Goal: Information Seeking & Learning: Learn about a topic

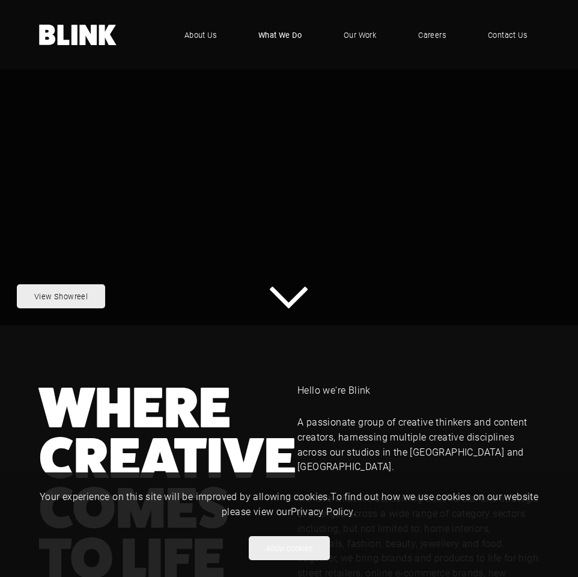
click at [282, 38] on span "What We Do" at bounding box center [279, 35] width 43 height 12
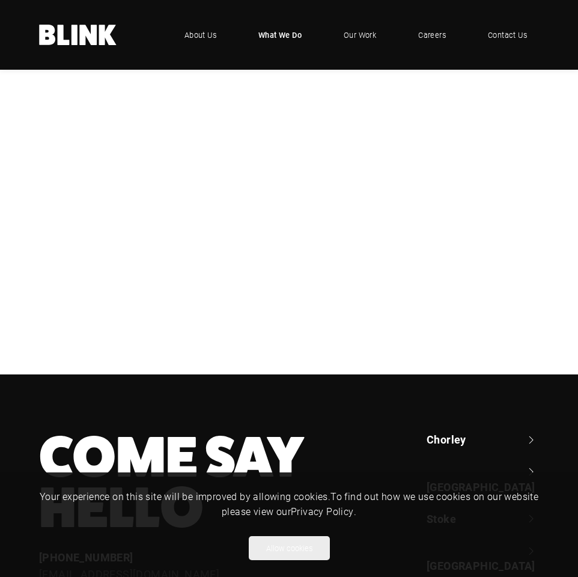
scroll to position [180, 0]
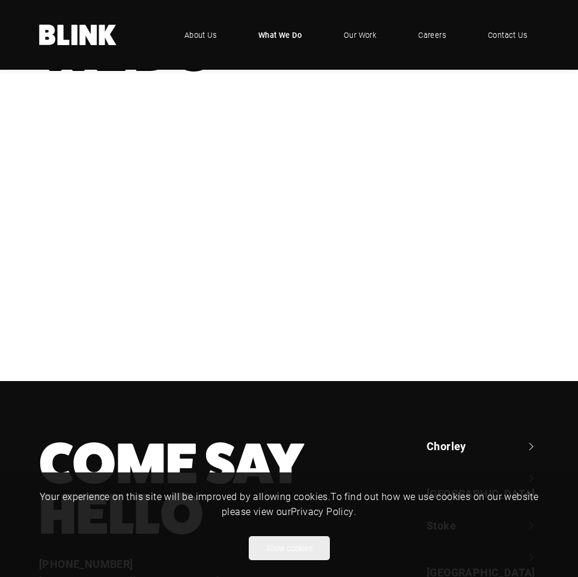
click at [0, 0] on h3 "Design & Artwork" at bounding box center [0, 0] width 0 height 0
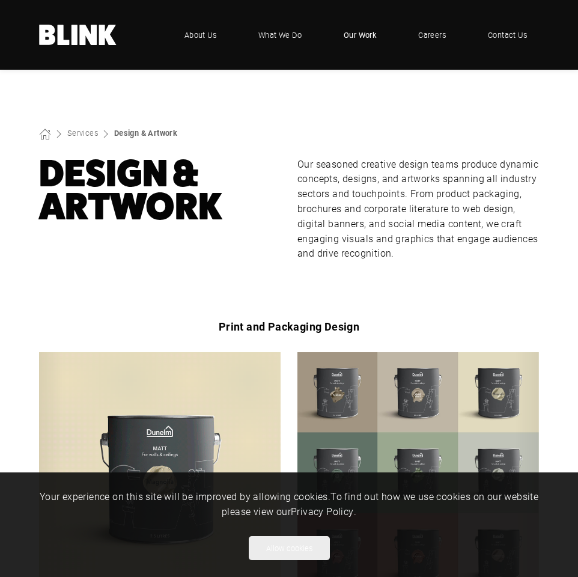
click at [354, 32] on span "Our Work" at bounding box center [360, 35] width 32 height 12
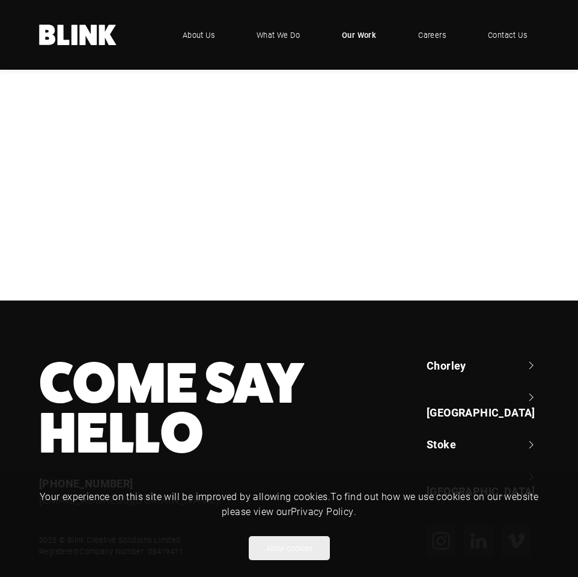
scroll to position [301, 0]
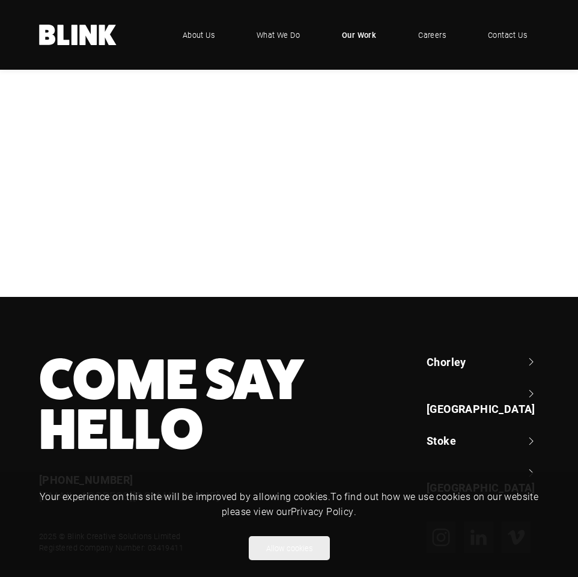
click at [0, 0] on h3 "Lampenwelt" at bounding box center [0, 0] width 0 height 0
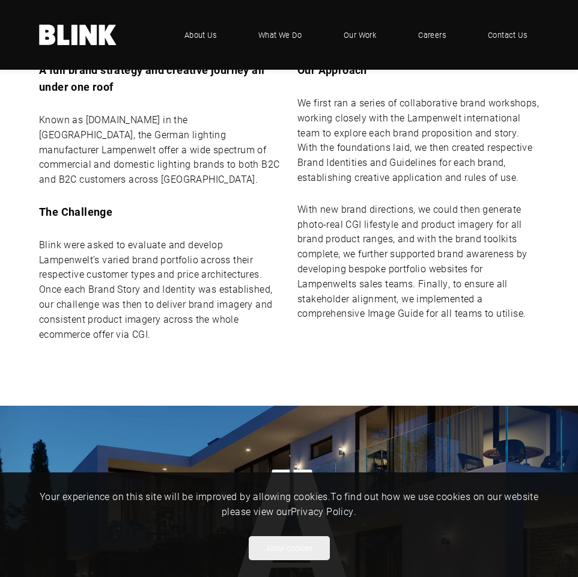
scroll to position [601, 0]
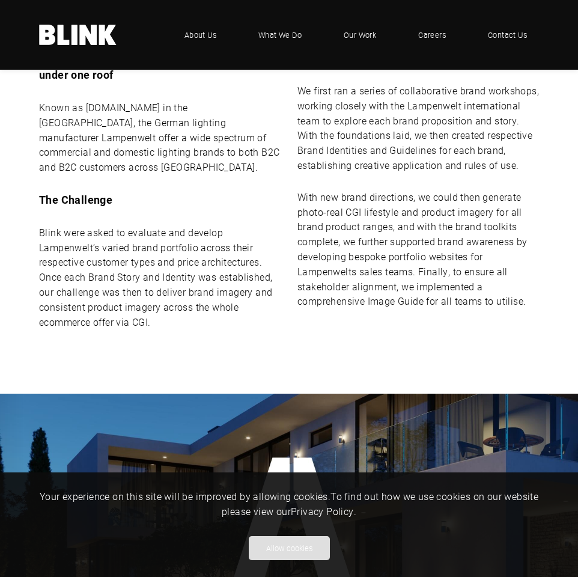
click at [294, 546] on button "Allow cookies" at bounding box center [289, 548] width 81 height 24
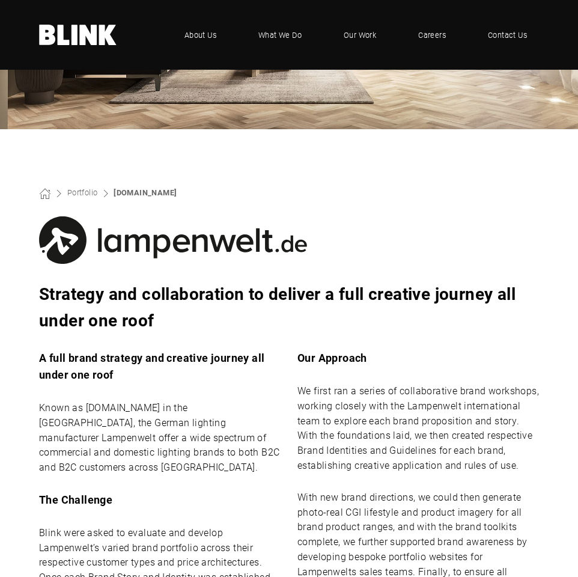
scroll to position [301, 0]
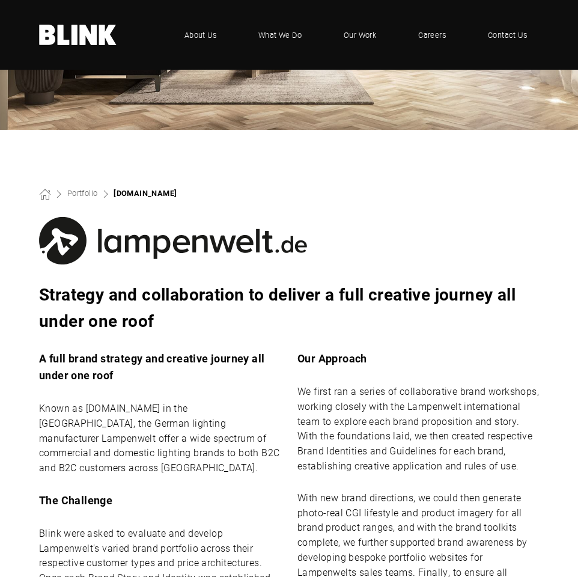
click at [142, 191] on link "Lampenwelt.de" at bounding box center [145, 193] width 63 height 10
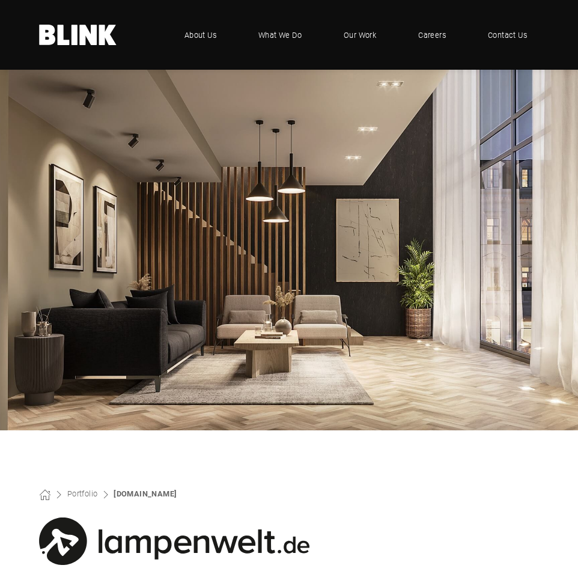
scroll to position [246, 500]
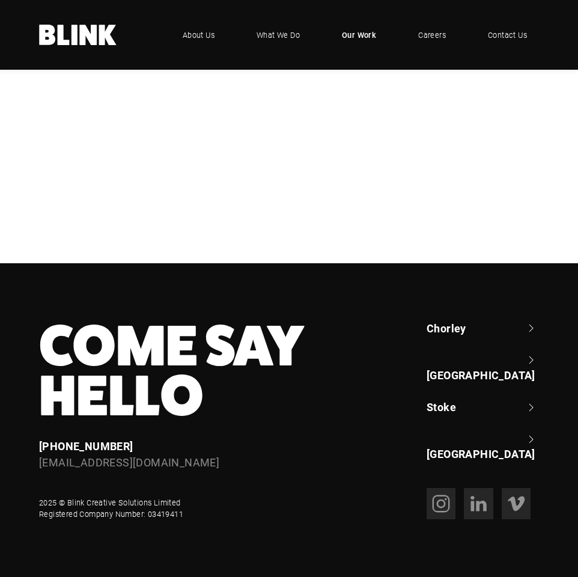
scroll to position [301, 0]
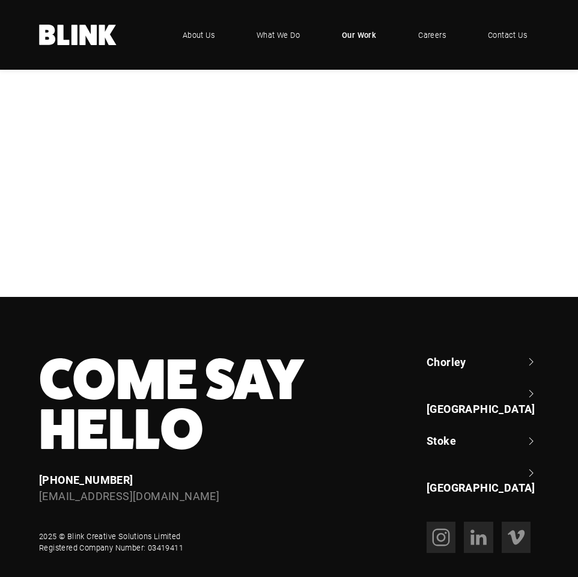
click at [0, 0] on div "NBrown" at bounding box center [0, 0] width 0 height 0
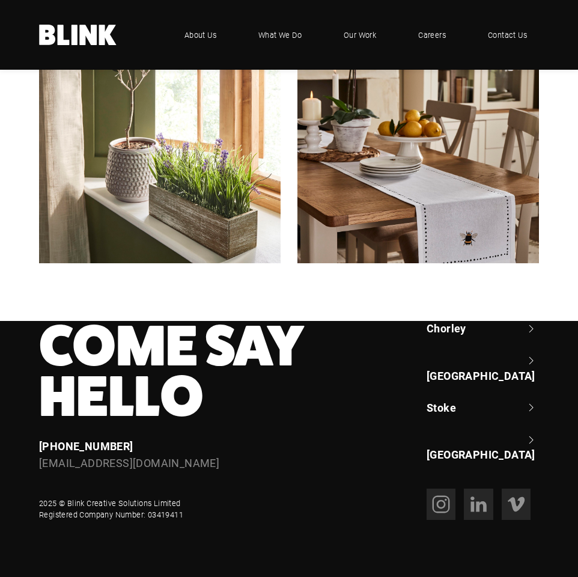
scroll to position [1818, 0]
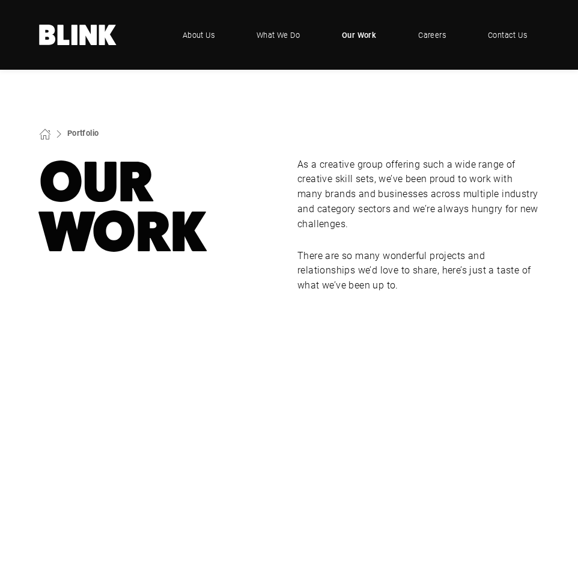
scroll to position [301, 0]
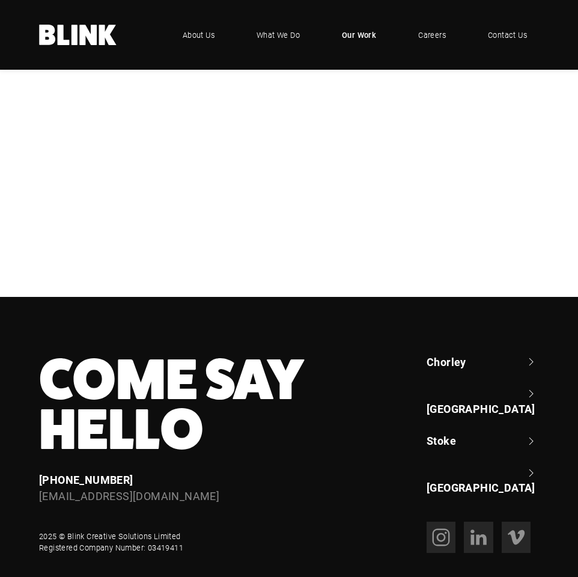
click at [0, 0] on h3 "Cottage Delight" at bounding box center [0, 0] width 0 height 0
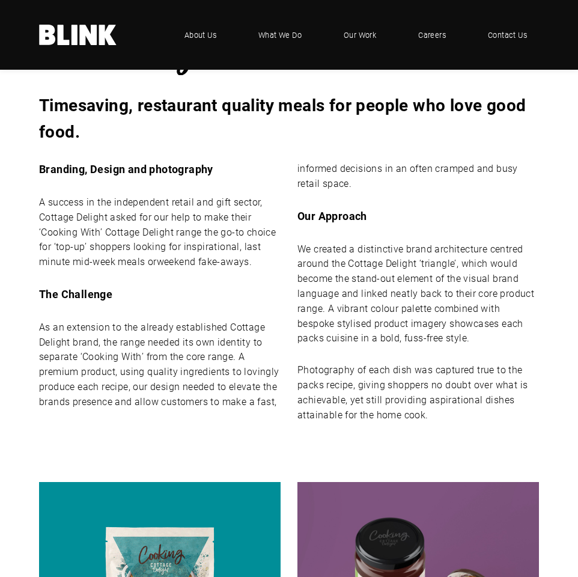
scroll to position [601, 0]
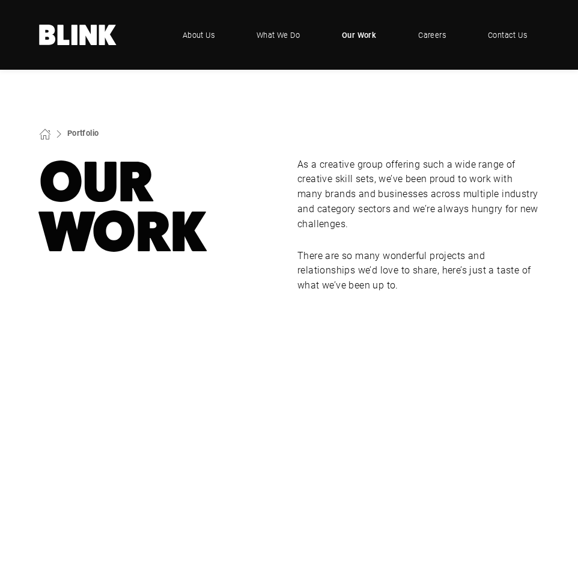
scroll to position [301, 0]
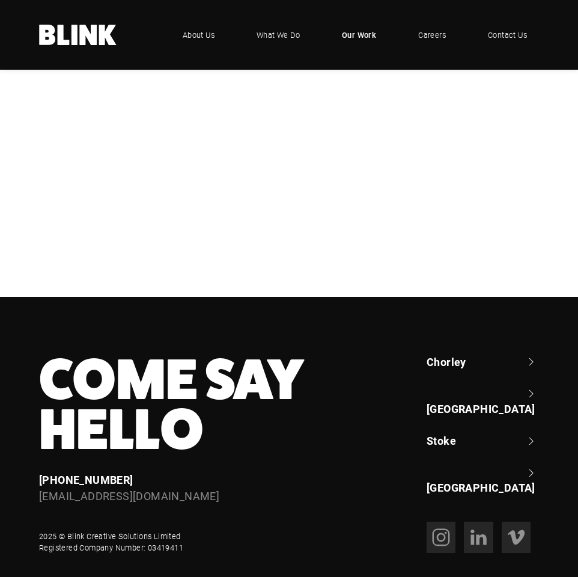
click at [0, 0] on div "Bedeck" at bounding box center [0, 0] width 0 height 0
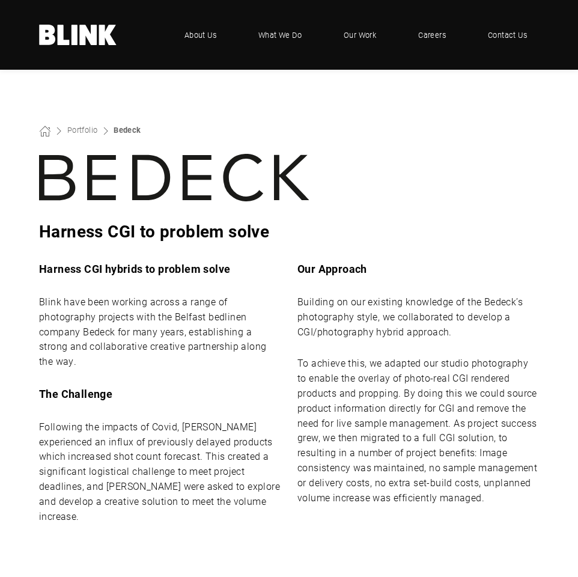
scroll to position [421, 0]
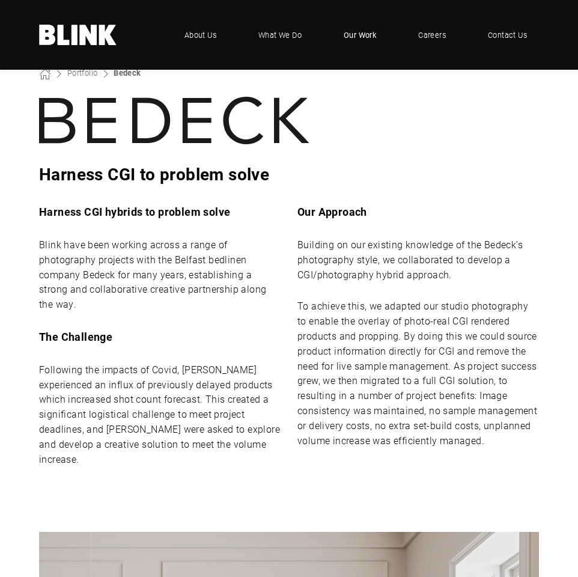
click at [346, 40] on span "Our Work" at bounding box center [360, 35] width 32 height 12
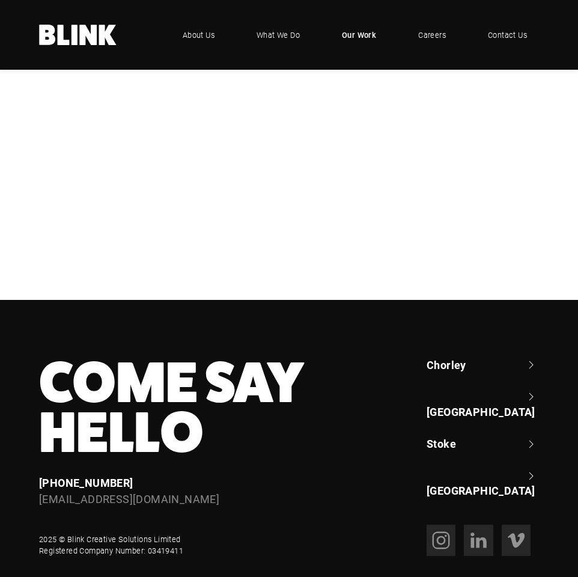
scroll to position [301, 0]
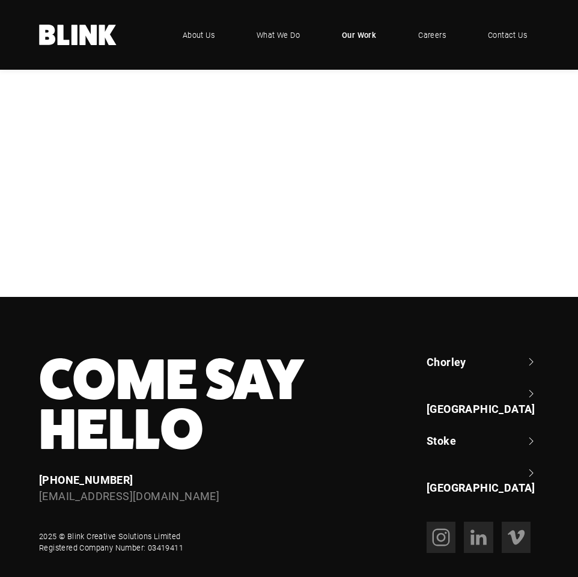
click at [0, 0] on div "Booths" at bounding box center [0, 0] width 0 height 0
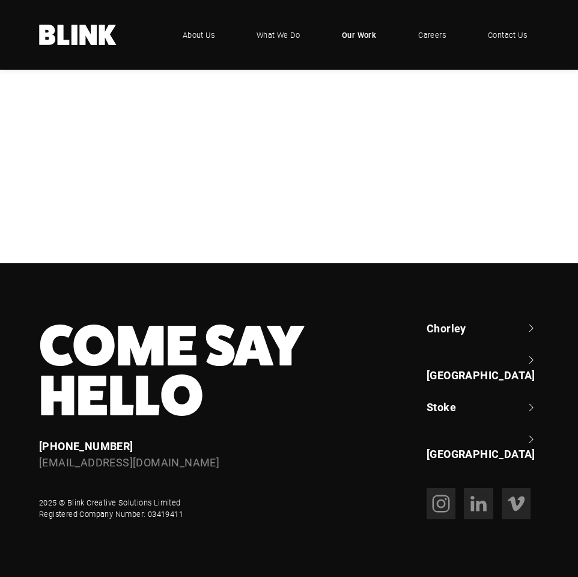
scroll to position [644, 0]
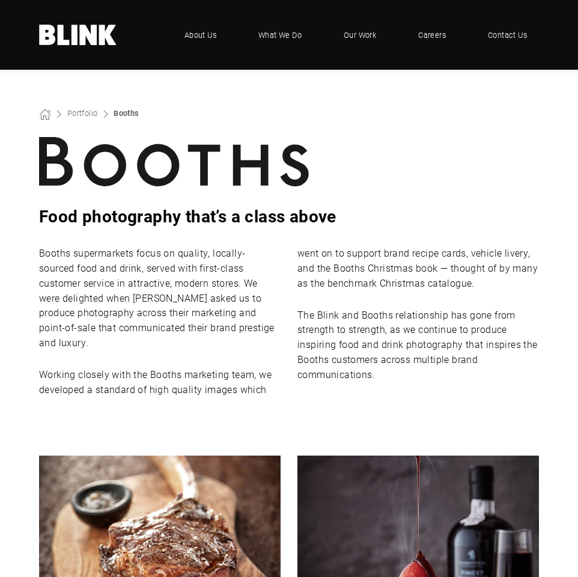
scroll to position [361, 0]
